Goal: Transaction & Acquisition: Download file/media

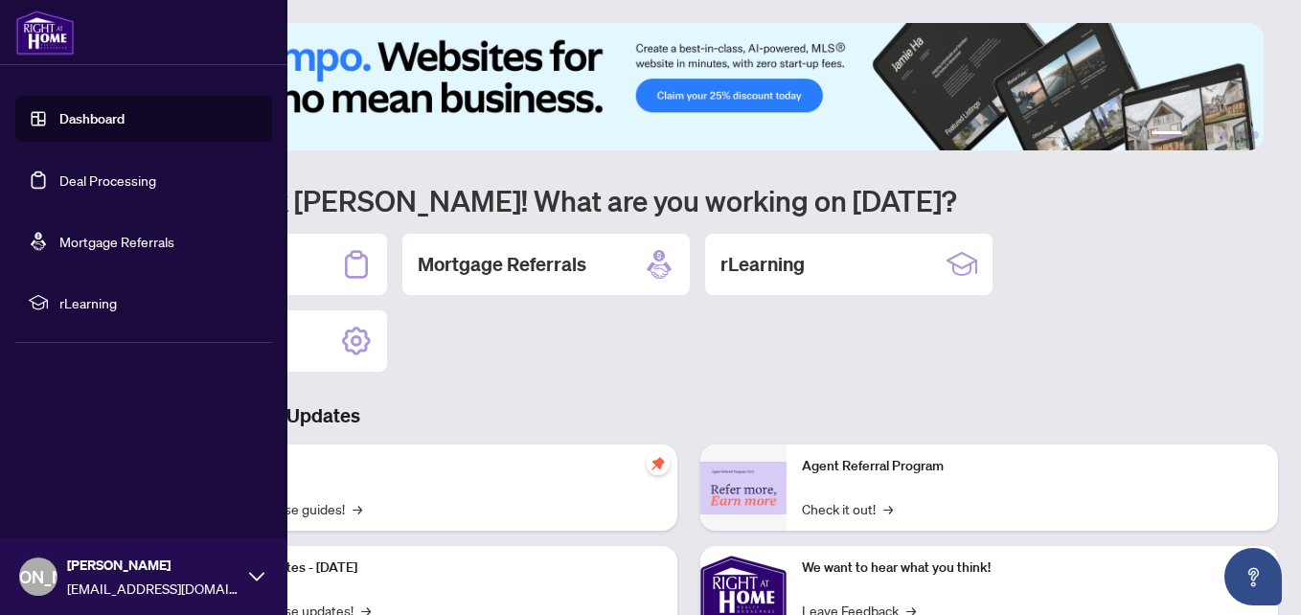
click at [91, 175] on link "Deal Processing" at bounding box center [107, 180] width 97 height 17
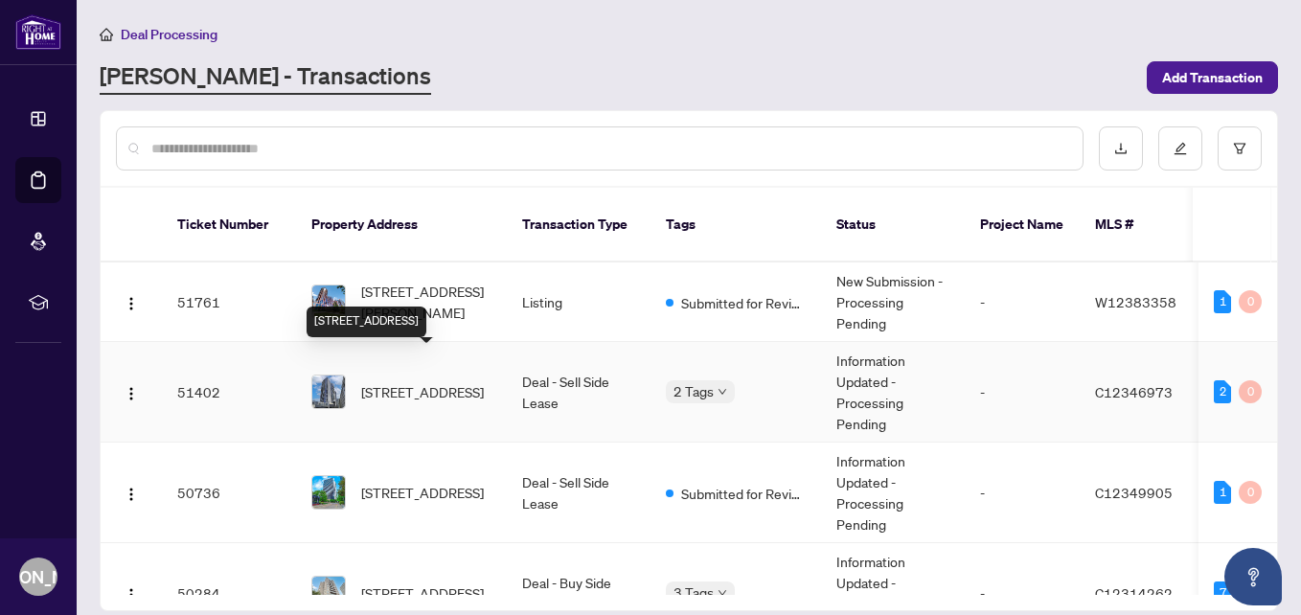
click at [436, 381] on span "[STREET_ADDRESS]" at bounding box center [422, 391] width 123 height 21
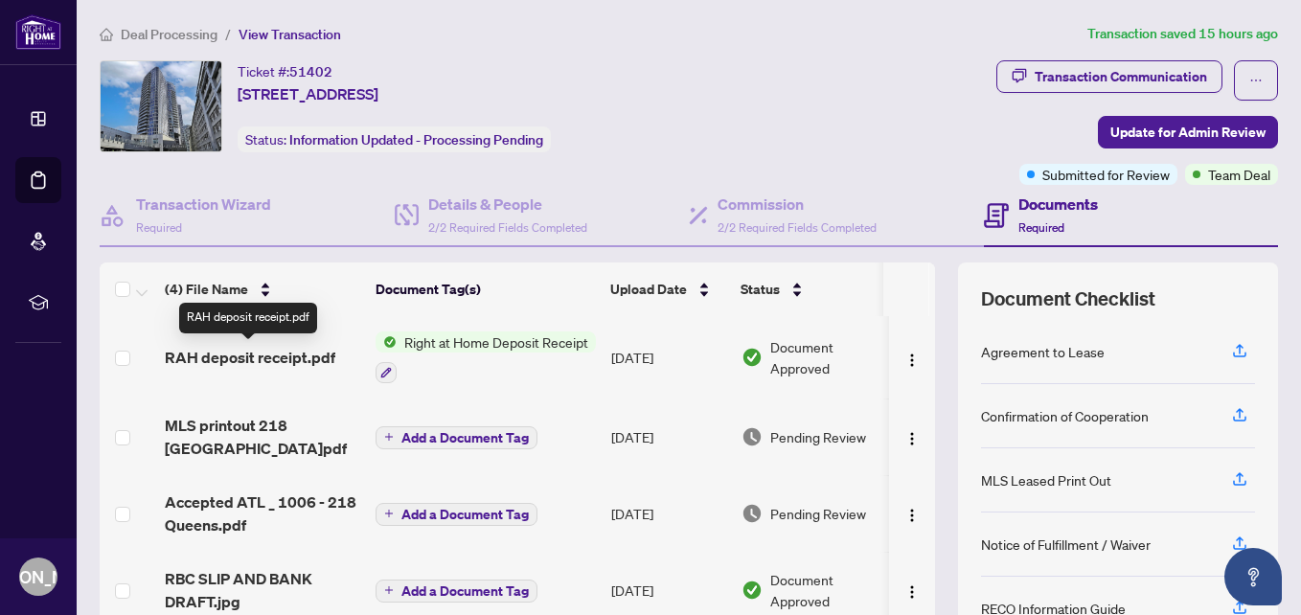
click at [262, 358] on span "RAH deposit receipt.pdf" at bounding box center [250, 357] width 171 height 23
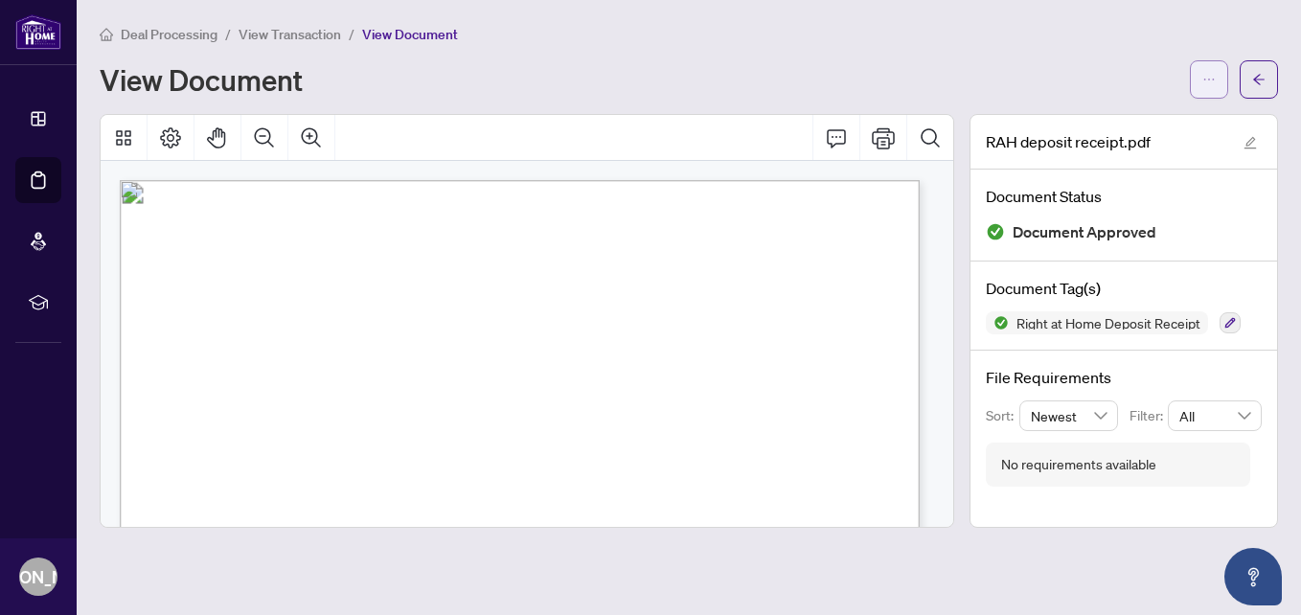
click at [1199, 68] on button "button" at bounding box center [1209, 79] width 38 height 38
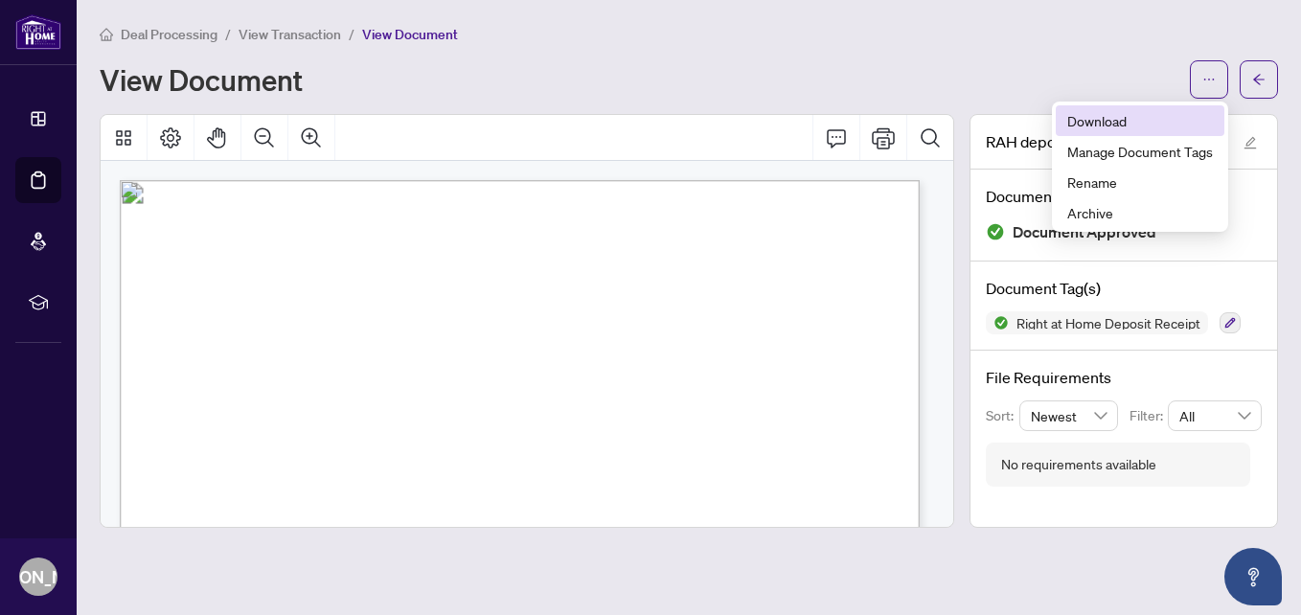
click at [1135, 113] on span "Download" at bounding box center [1140, 120] width 146 height 21
